Goal: Find contact information: Find contact information

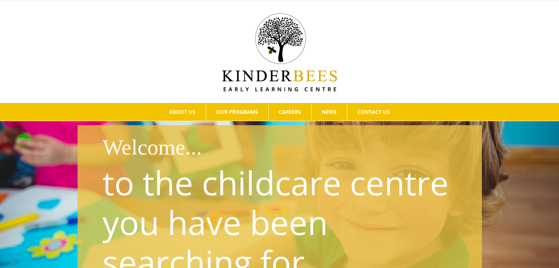
click at [290, 110] on span "CAREERS" at bounding box center [290, 112] width 22 height 5
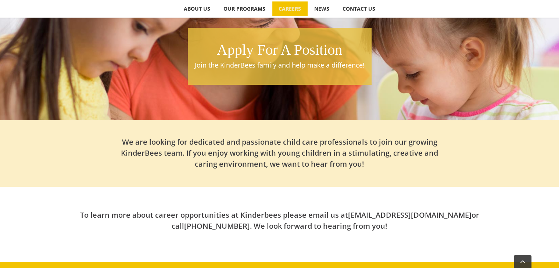
scroll to position [135, 0]
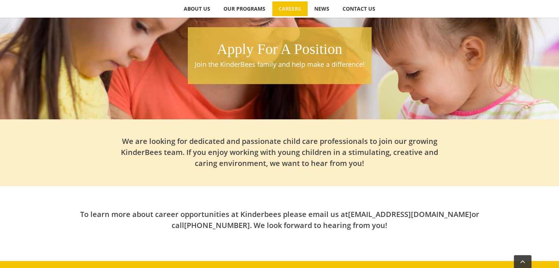
click at [333, 52] on h1 "Apply For A Position" at bounding box center [280, 49] width 176 height 21
click at [313, 63] on p "Join the KinderBees family and help make a difference!" at bounding box center [280, 65] width 176 height 10
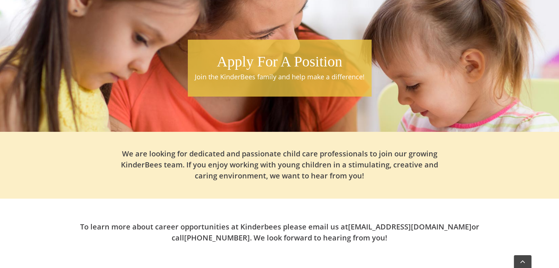
scroll to position [101, 0]
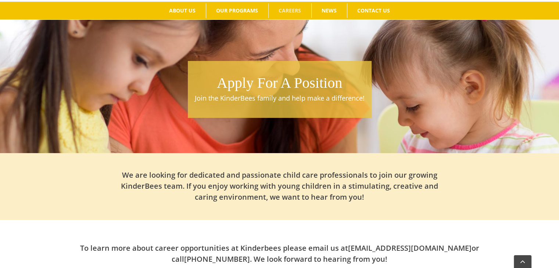
click at [297, 83] on h1 "Apply For A Position" at bounding box center [280, 83] width 176 height 21
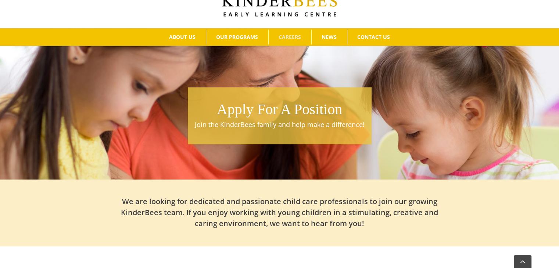
scroll to position [0, 0]
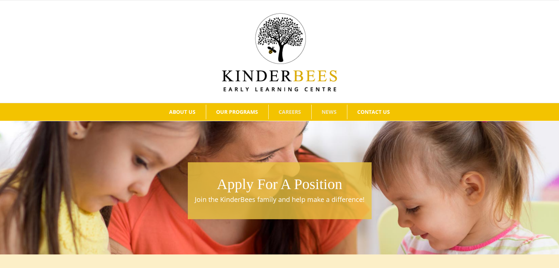
click at [338, 107] on link "NEWS" at bounding box center [329, 112] width 35 height 15
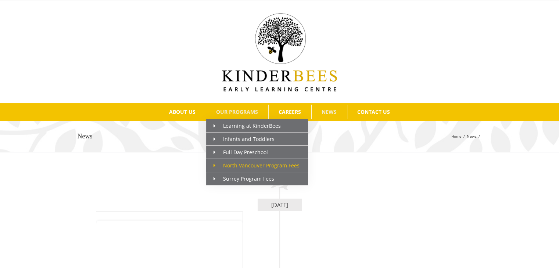
click at [225, 164] on span "North Vancouver Program Fees" at bounding box center [257, 165] width 86 height 7
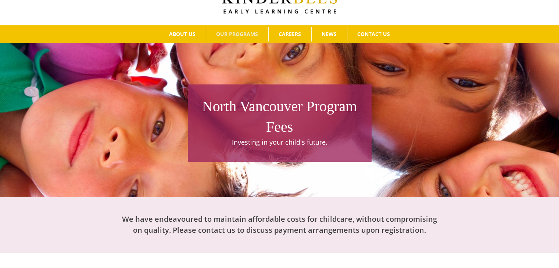
scroll to position [8, 0]
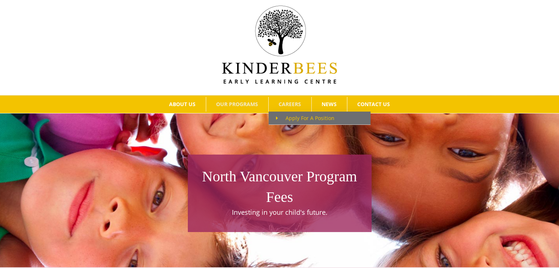
click at [285, 115] on span "Main Menu" at bounding box center [281, 118] width 10 height 8
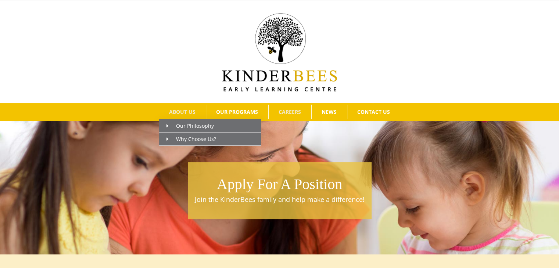
click at [189, 115] on link "ABOUT US" at bounding box center [182, 112] width 47 height 15
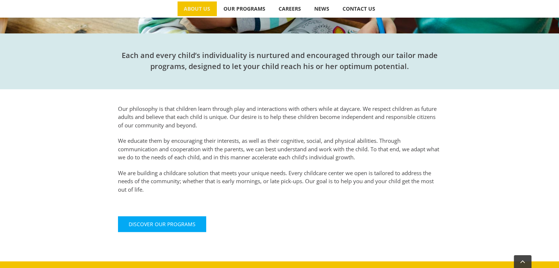
scroll to position [222, 0]
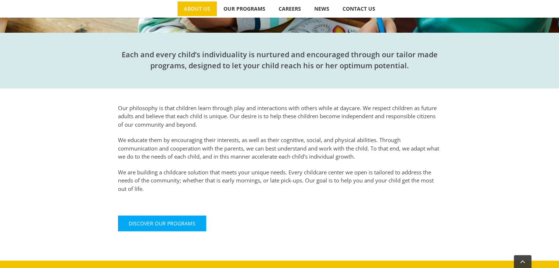
click at [553, 165] on div "Our philosophy is that children learn through play and interactions with others…" at bounding box center [279, 168] width 559 height 158
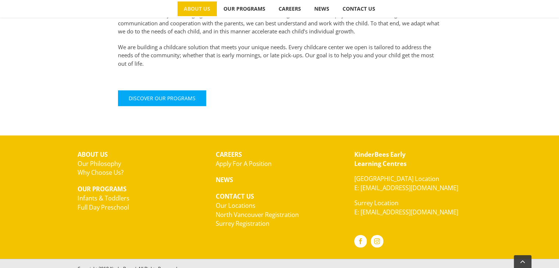
scroll to position [348, 0]
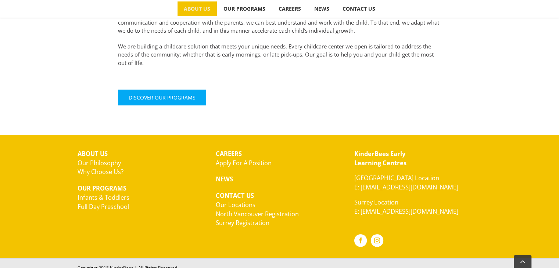
click at [242, 205] on link "Our Locations" at bounding box center [236, 205] width 40 height 8
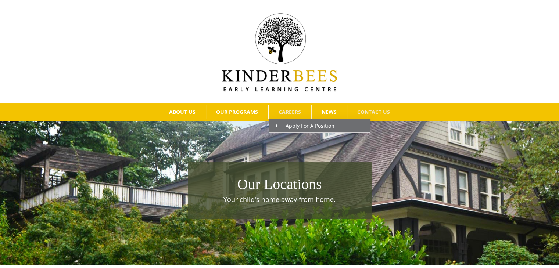
click at [288, 114] on span "CAREERS" at bounding box center [290, 112] width 22 height 5
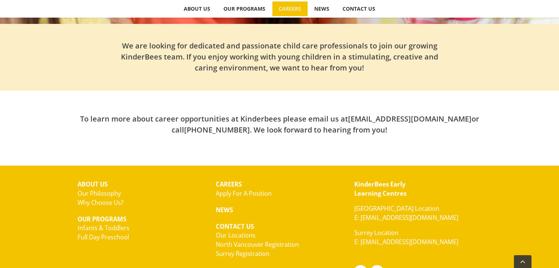
scroll to position [232, 0]
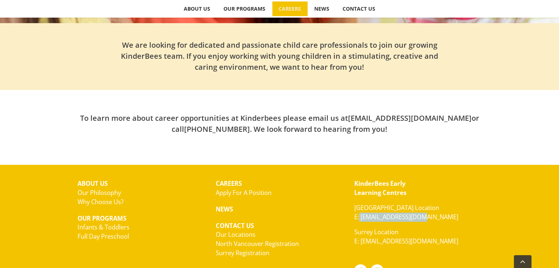
drag, startPoint x: 428, startPoint y: 218, endPoint x: 360, endPoint y: 215, distance: 67.7
click at [360, 215] on p "[GEOGRAPHIC_DATA] Location E: [EMAIL_ADDRESS][DOMAIN_NAME]" at bounding box center [418, 213] width 128 height 18
copy link "[EMAIL_ADDRESS][DOMAIN_NAME]"
